Goal: Information Seeking & Learning: Learn about a topic

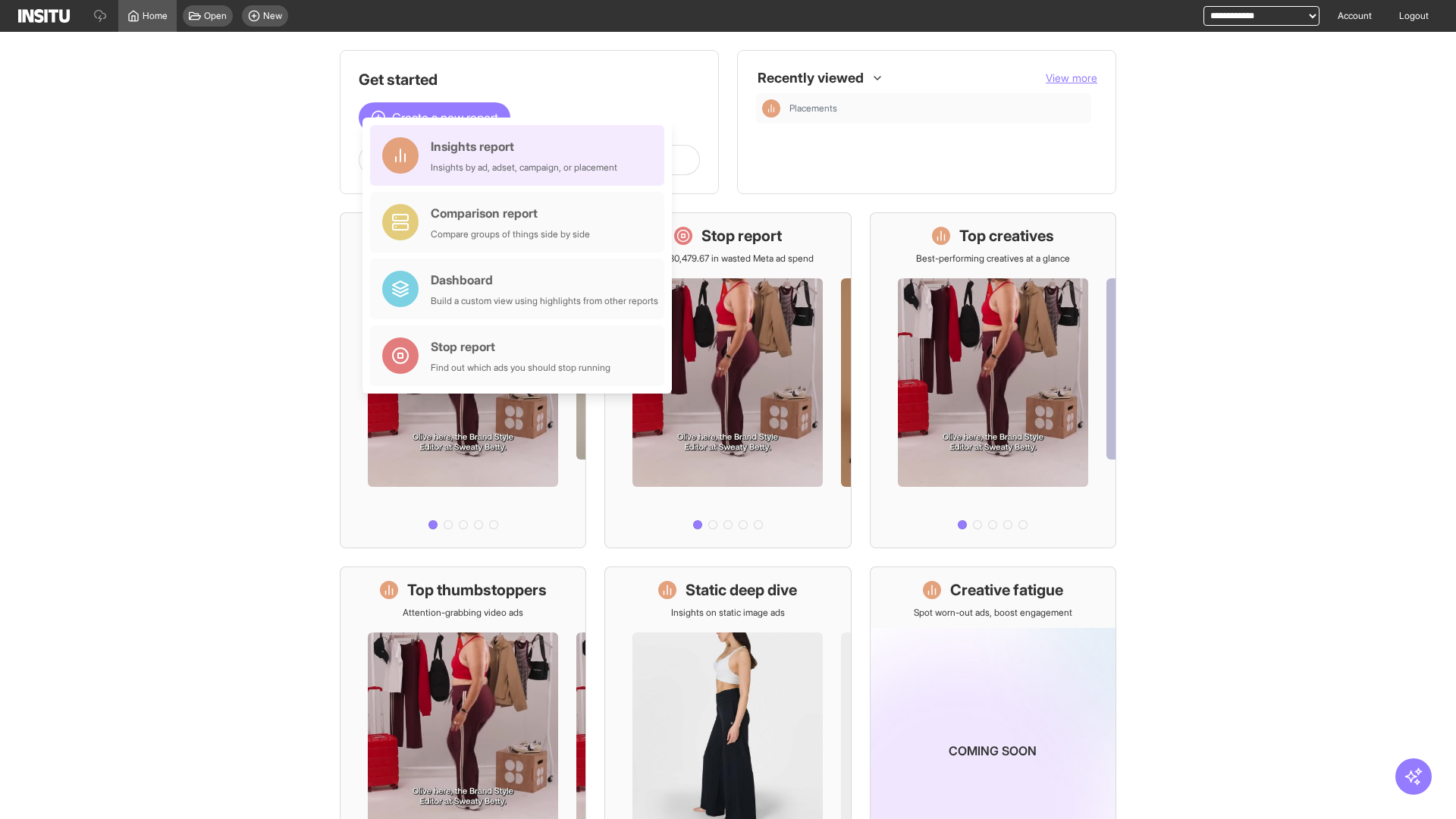
click at [521, 156] on div "Insights report Insights by ad, adset, campaign, or placement" at bounding box center [524, 156] width 187 height 36
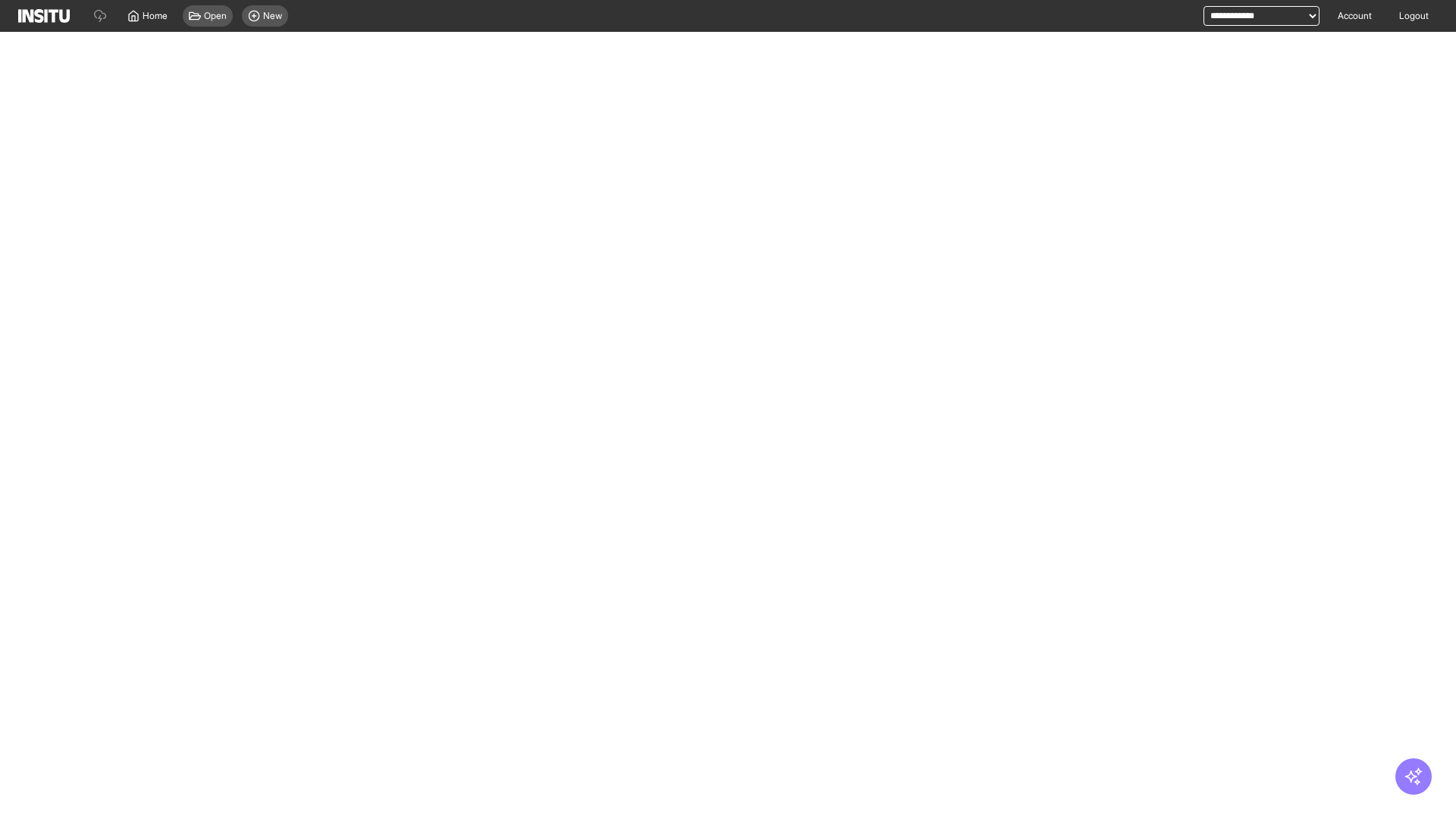
select select "**"
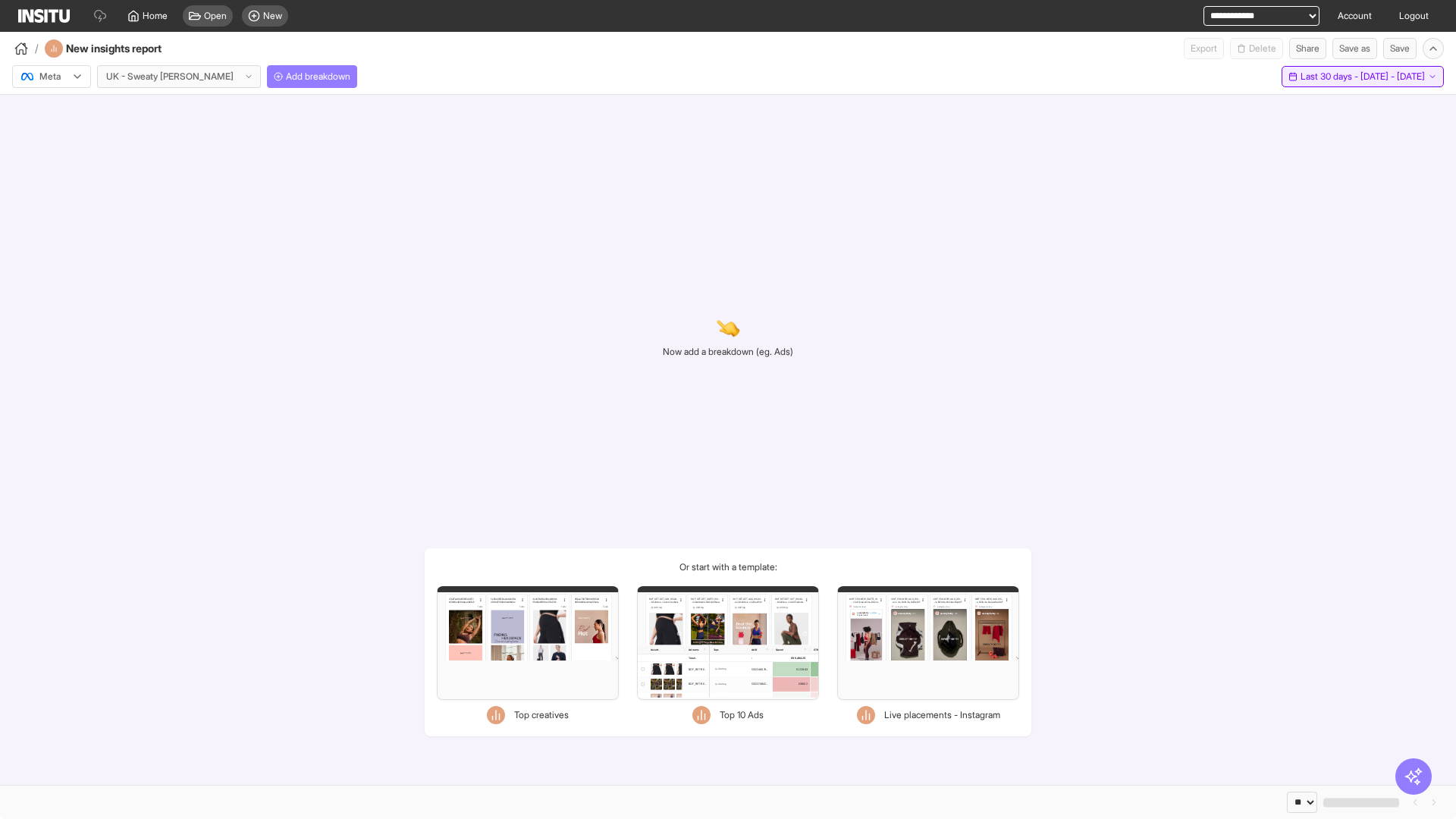
click at [1327, 77] on span "Last 30 days - [DATE] - [DATE]" at bounding box center [1363, 77] width 125 height 12
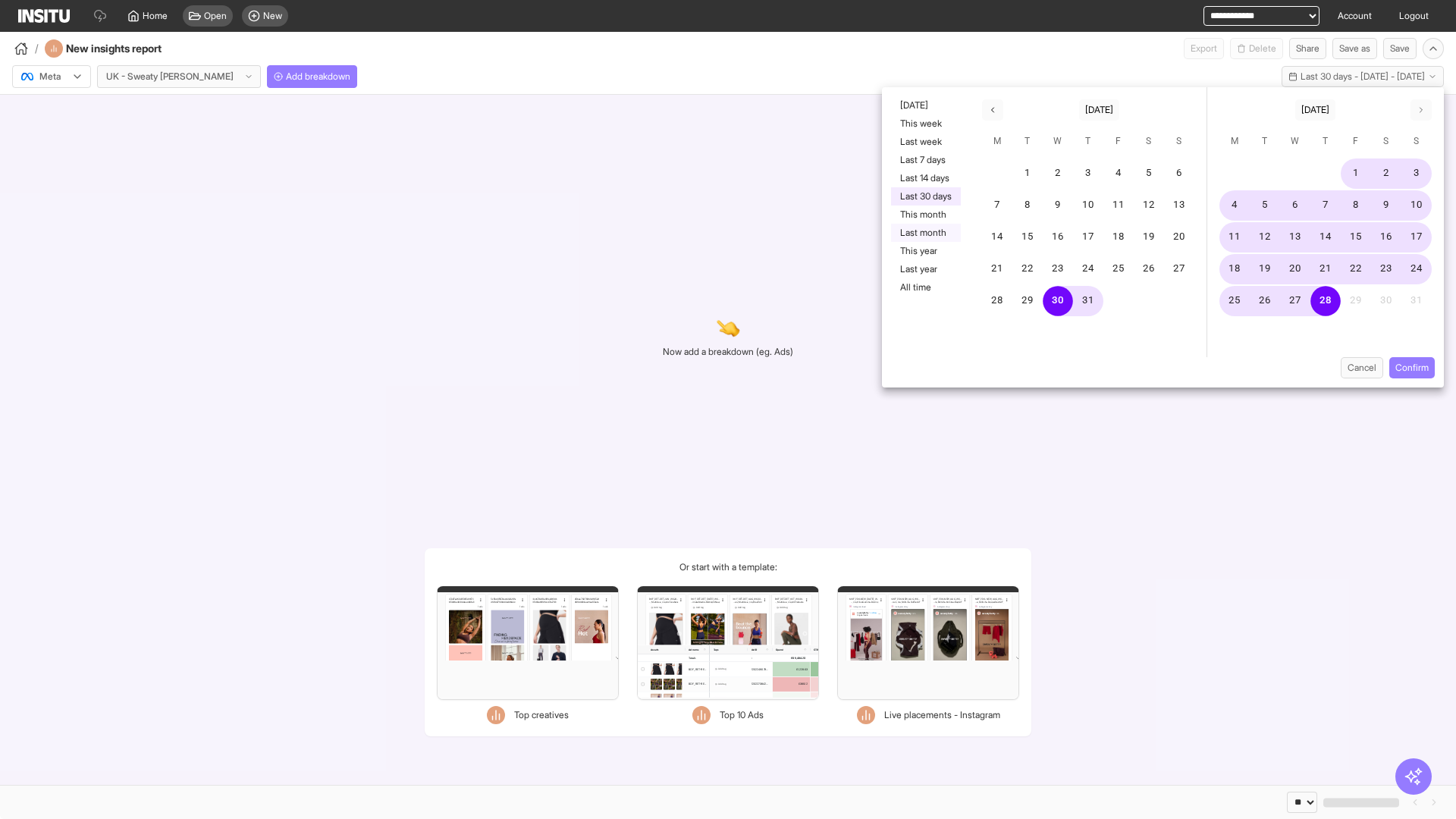
click at [925, 232] on button "Last month" at bounding box center [926, 232] width 70 height 18
